Goal: Transaction & Acquisition: Purchase product/service

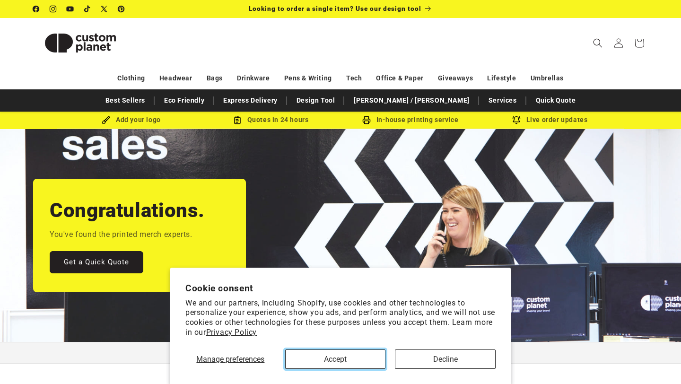
click at [350, 361] on button "Accept" at bounding box center [335, 359] width 101 height 19
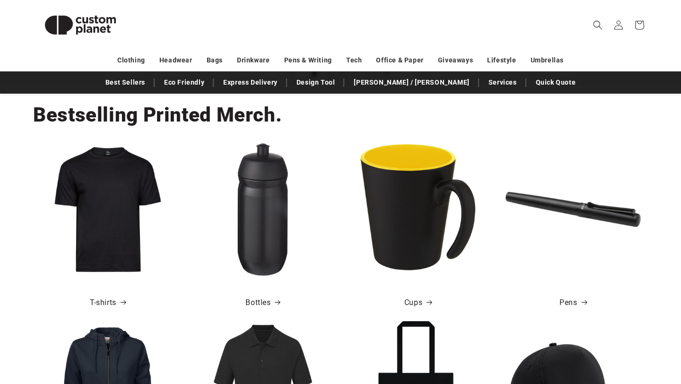
scroll to position [278, 0]
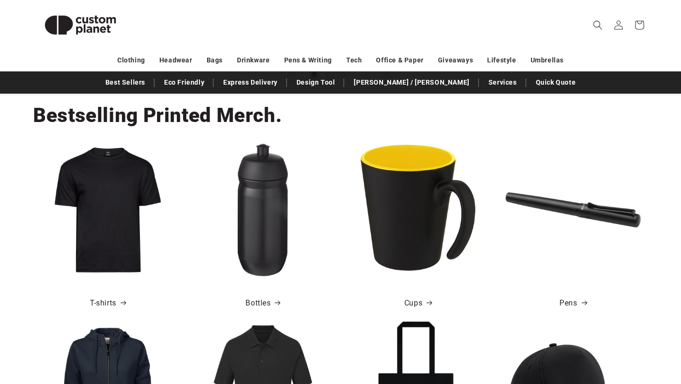
click at [128, 259] on img at bounding box center [107, 209] width 135 height 135
click at [110, 302] on link "T-shirts" at bounding box center [108, 304] width 36 height 14
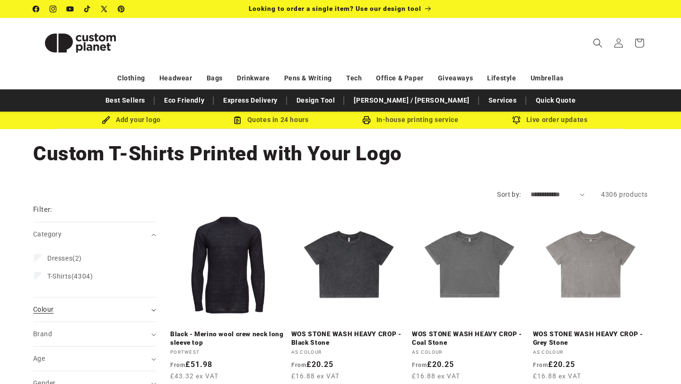
click at [152, 298] on summary "Colour (0)" at bounding box center [94, 310] width 123 height 24
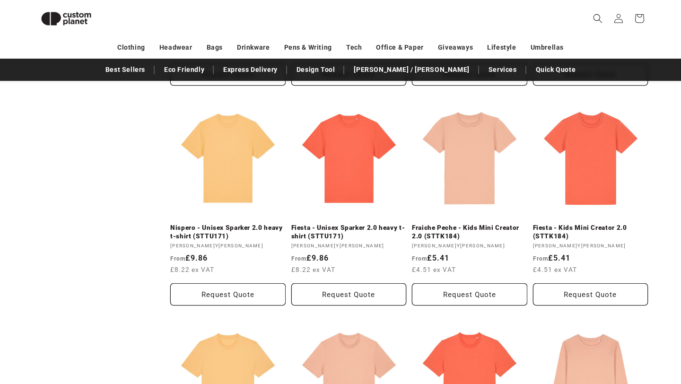
scroll to position [762, 0]
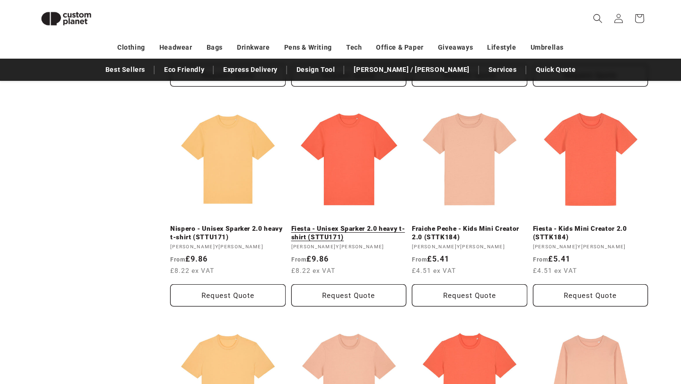
click at [301, 236] on link "Fiesta - Unisex Sparker 2.0 heavy t-shirt (STTU171)" at bounding box center [348, 233] width 115 height 17
